Goal: Communication & Community: Share content

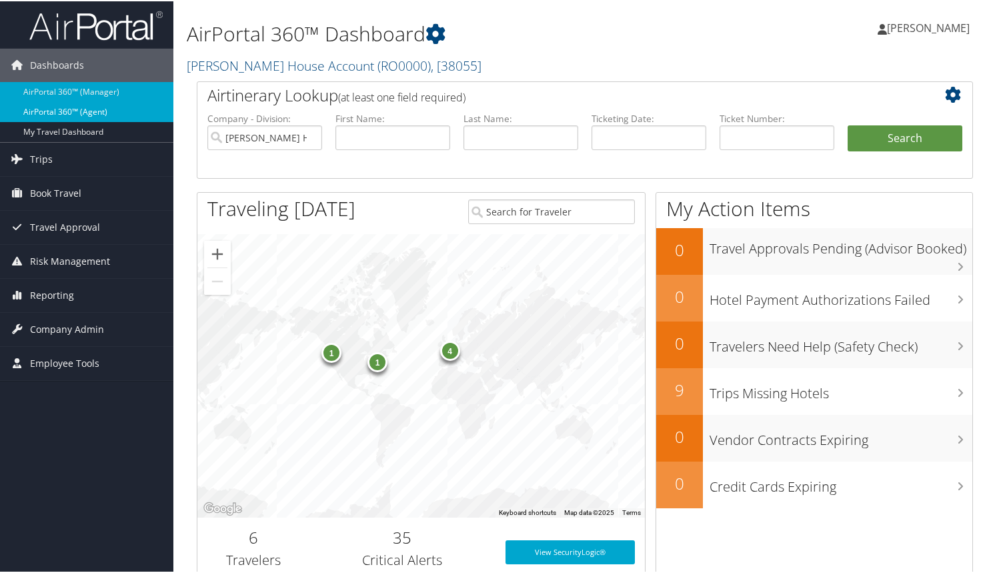
click at [93, 113] on link "AirPortal 360™ (Agent)" at bounding box center [86, 111] width 173 height 20
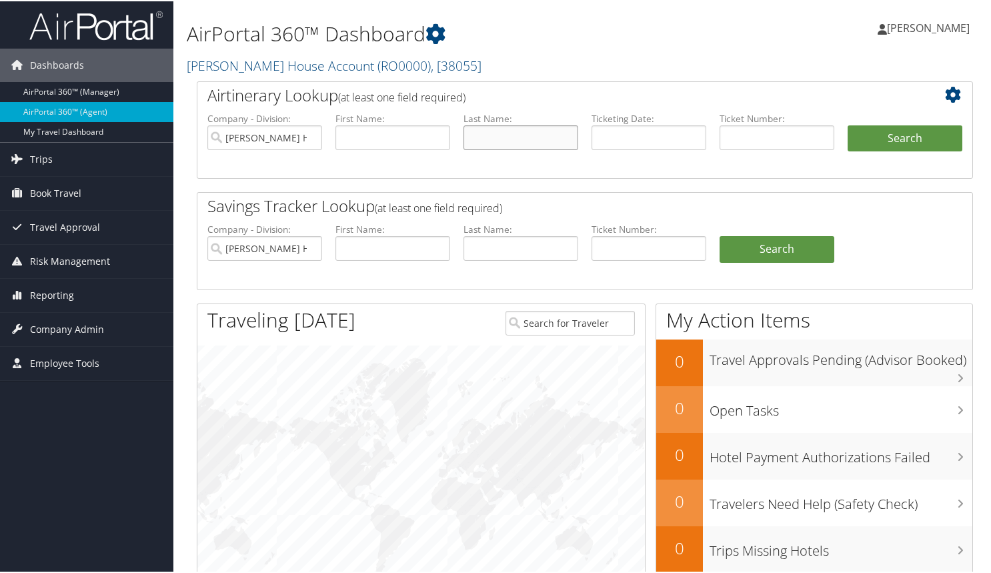
click at [506, 133] on input "text" at bounding box center [520, 136] width 115 height 25
type input "b"
type input "[PERSON_NAME]"
click at [869, 137] on button "Search" at bounding box center [904, 137] width 115 height 27
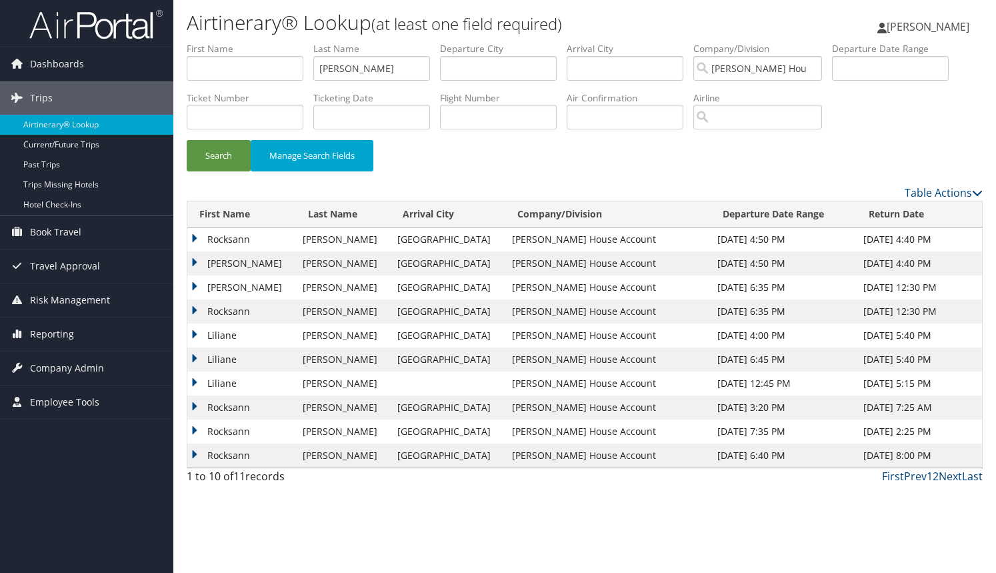
click at [196, 333] on td "Liliane" at bounding box center [241, 335] width 109 height 24
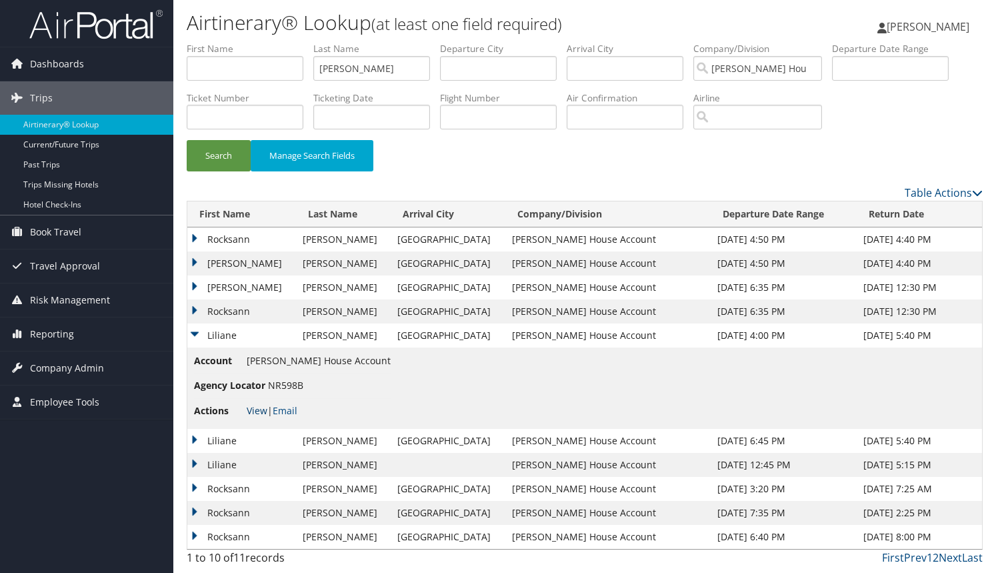
click at [261, 409] on link "View" at bounding box center [257, 410] width 21 height 13
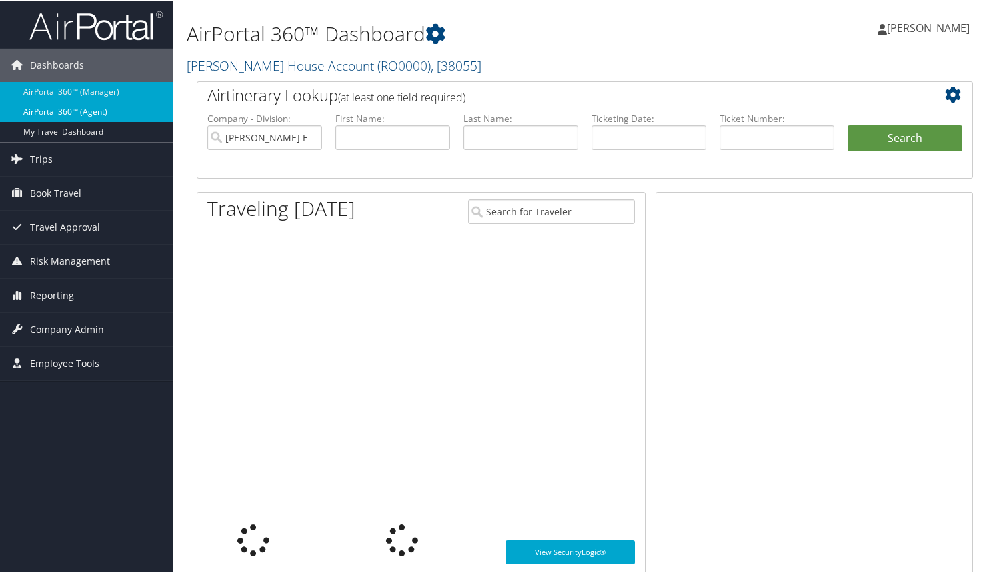
click at [92, 112] on link "AirPortal 360™ (Agent)" at bounding box center [86, 111] width 173 height 20
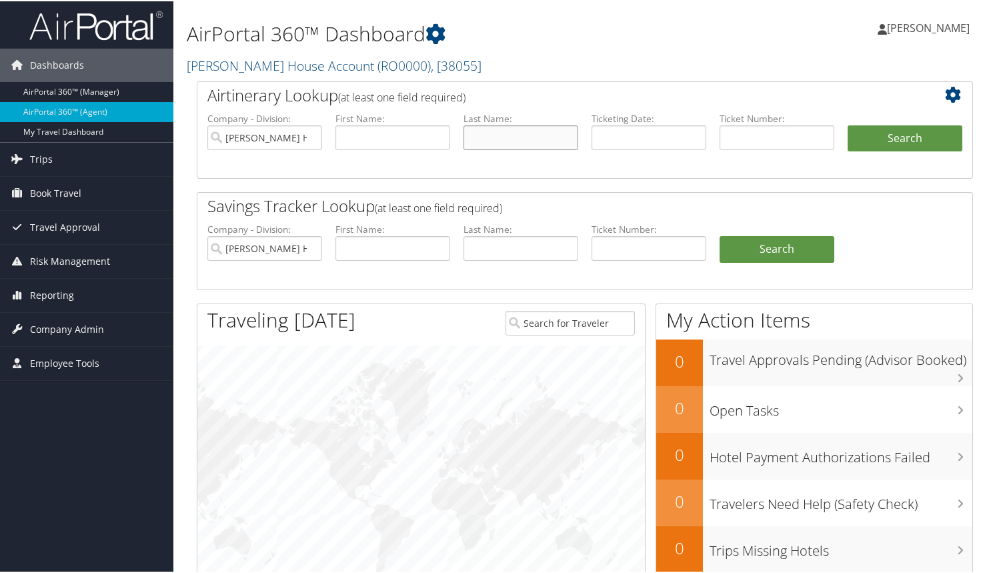
click at [501, 134] on input "text" at bounding box center [520, 136] width 115 height 25
type input "[PERSON_NAME]"
click at [905, 142] on button "Search" at bounding box center [904, 137] width 115 height 27
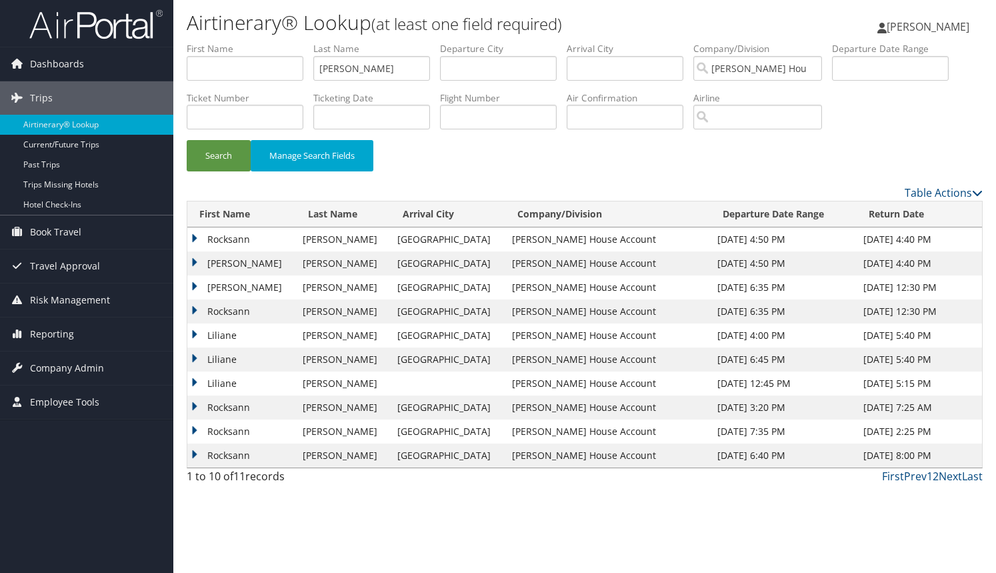
click at [194, 335] on td "Liliane" at bounding box center [241, 335] width 109 height 24
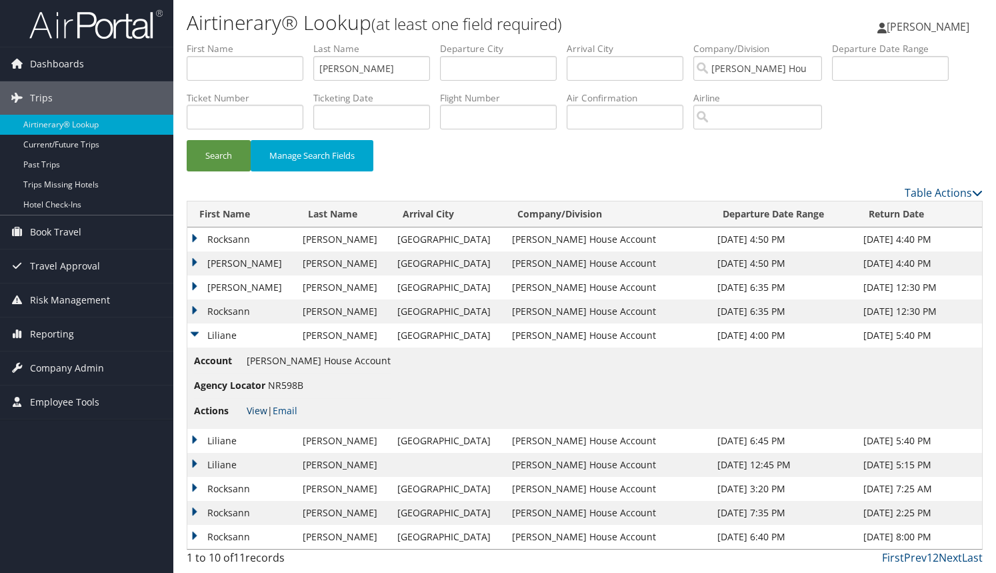
click at [255, 414] on link "View" at bounding box center [257, 410] width 21 height 13
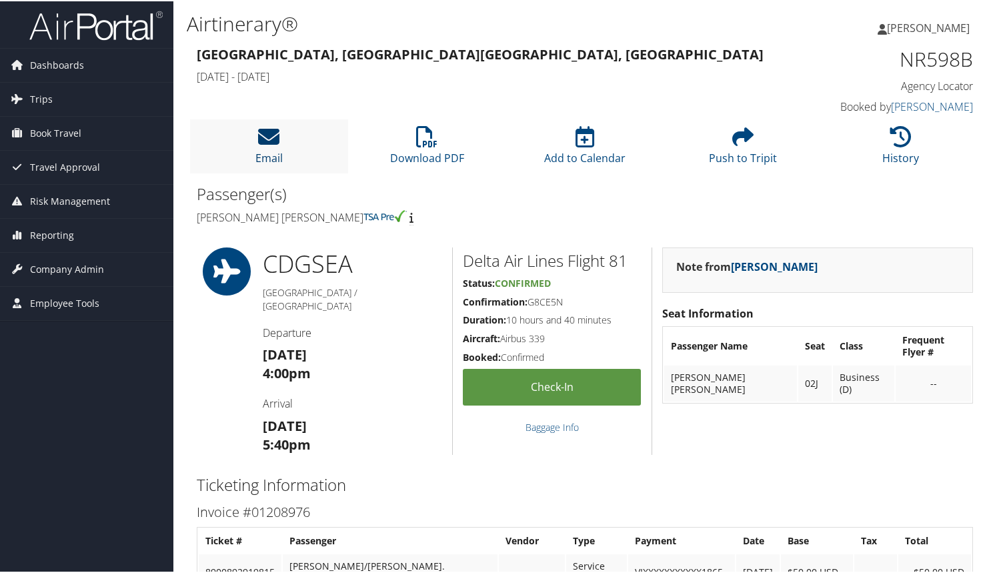
click at [273, 159] on link "Email" at bounding box center [268, 148] width 27 height 32
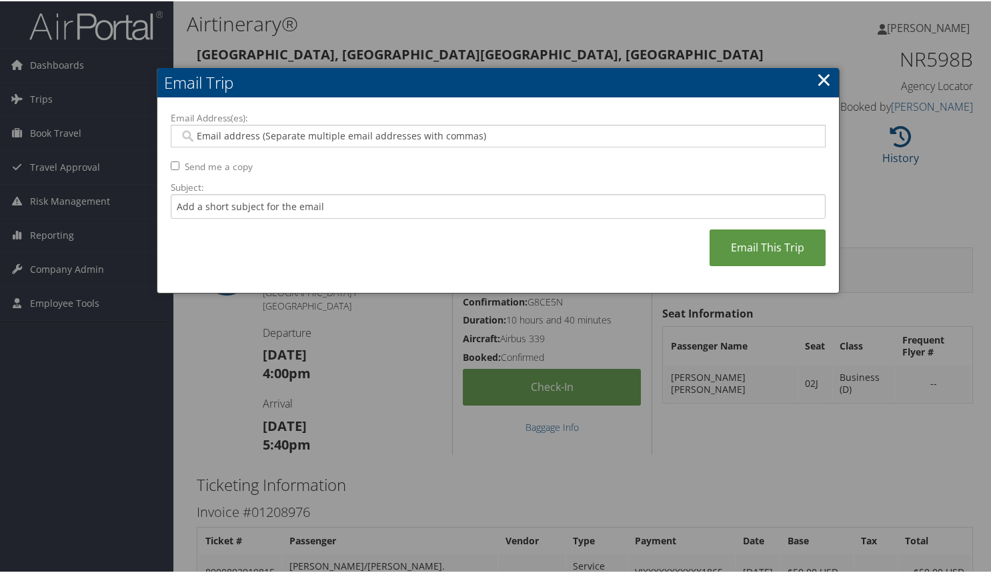
click at [279, 137] on input "Email Address(es):" at bounding box center [497, 134] width 637 height 13
type input "[EMAIL_ADDRESS][DOMAIN_NAME]"
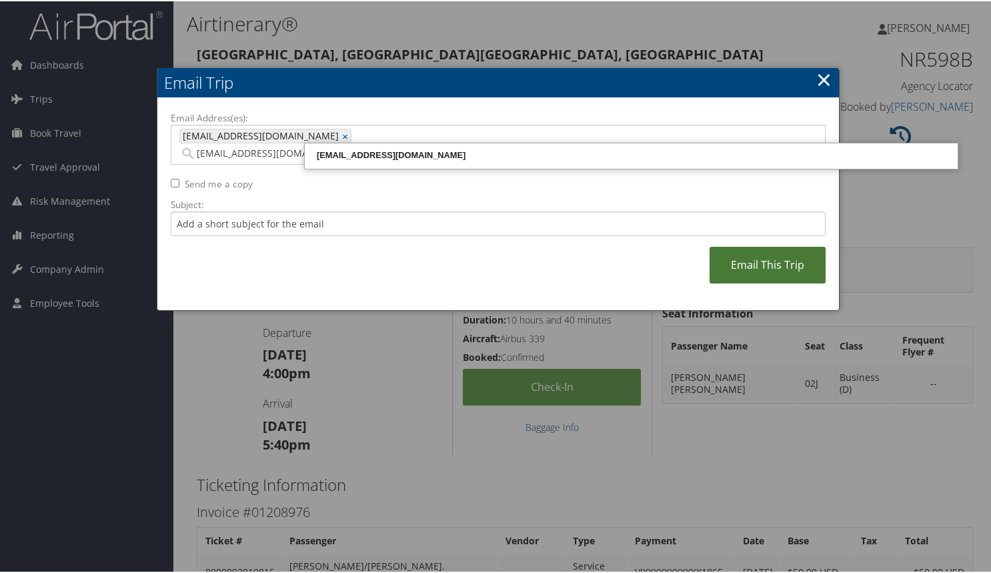
type input "[EMAIL_ADDRESS][DOMAIN_NAME]"
type input "[EMAIL_ADDRESS][DOMAIN_NAME], [EMAIL_ADDRESS][DOMAIN_NAME]"
click at [754, 247] on link "Email This Trip" at bounding box center [767, 263] width 116 height 37
